Goal: Task Accomplishment & Management: Use online tool/utility

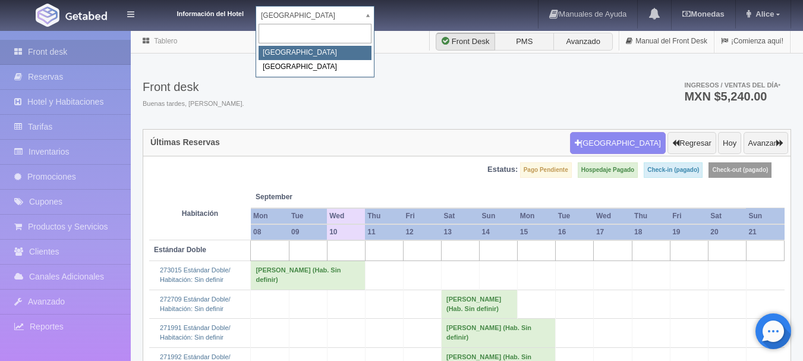
click at [310, 30] on body "Información del Hotel Hotel Plaza Campeche Hotel Plaza Campeche Hotel Plaza Col…" at bounding box center [401, 295] width 803 height 530
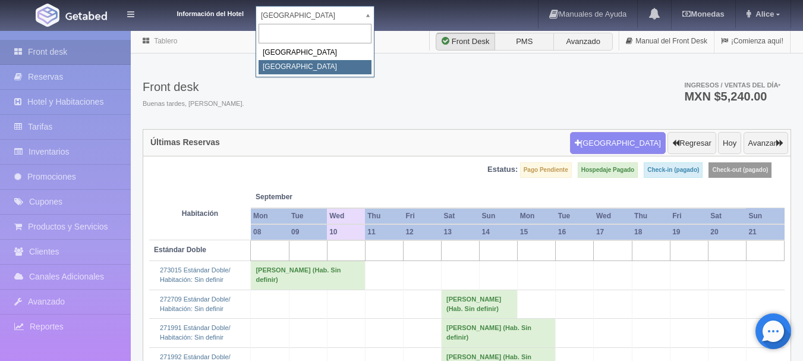
select select "375"
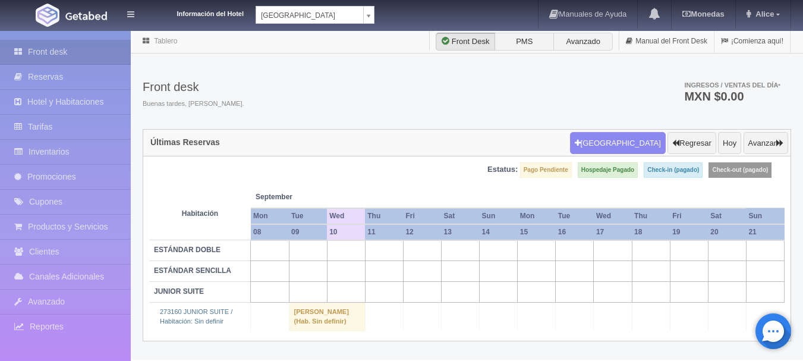
scroll to position [5, 0]
click at [344, 247] on td at bounding box center [346, 250] width 38 height 21
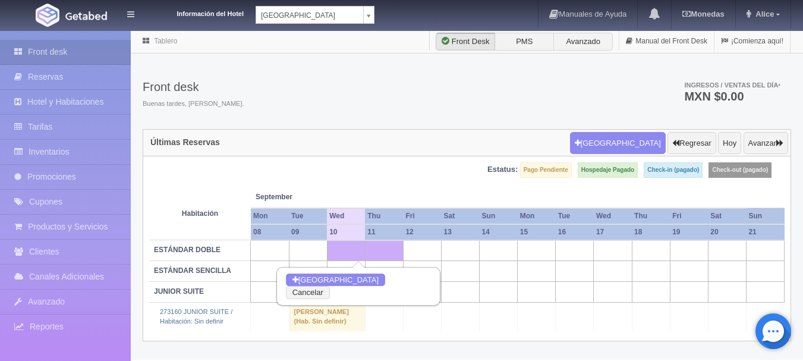
click at [310, 314] on td "Esmeralda Natividad Ek vazquez (Hab. Sin definir)" at bounding box center [327, 317] width 76 height 29
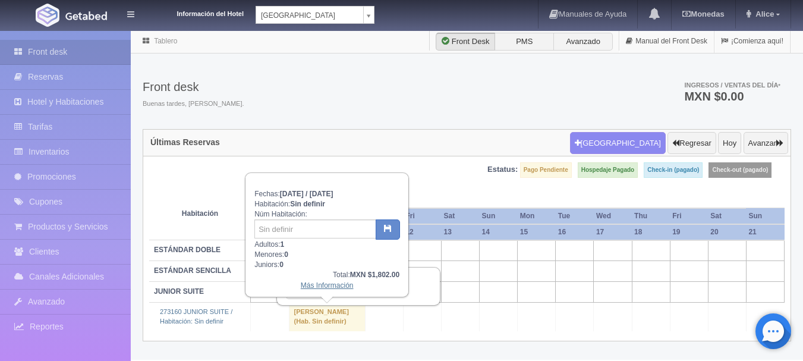
click at [320, 282] on link "Más Información" at bounding box center [327, 285] width 53 height 8
